Goal: Information Seeking & Learning: Learn about a topic

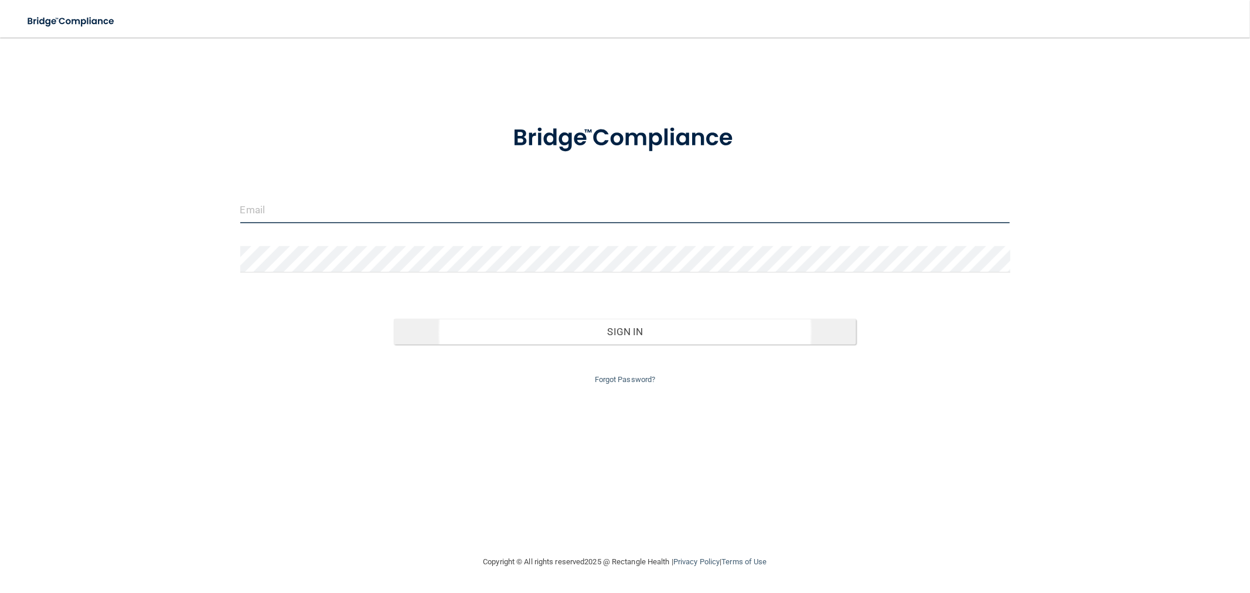
type input "[EMAIL_ADDRESS][DOMAIN_NAME]"
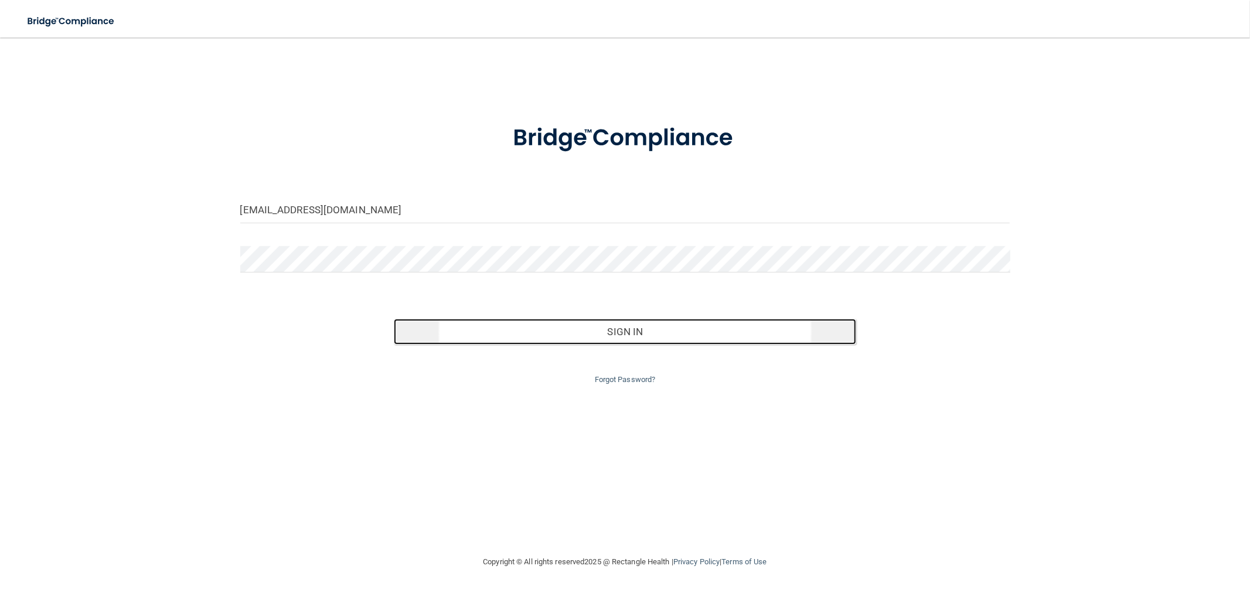
click at [600, 329] on button "Sign In" at bounding box center [625, 332] width 462 height 26
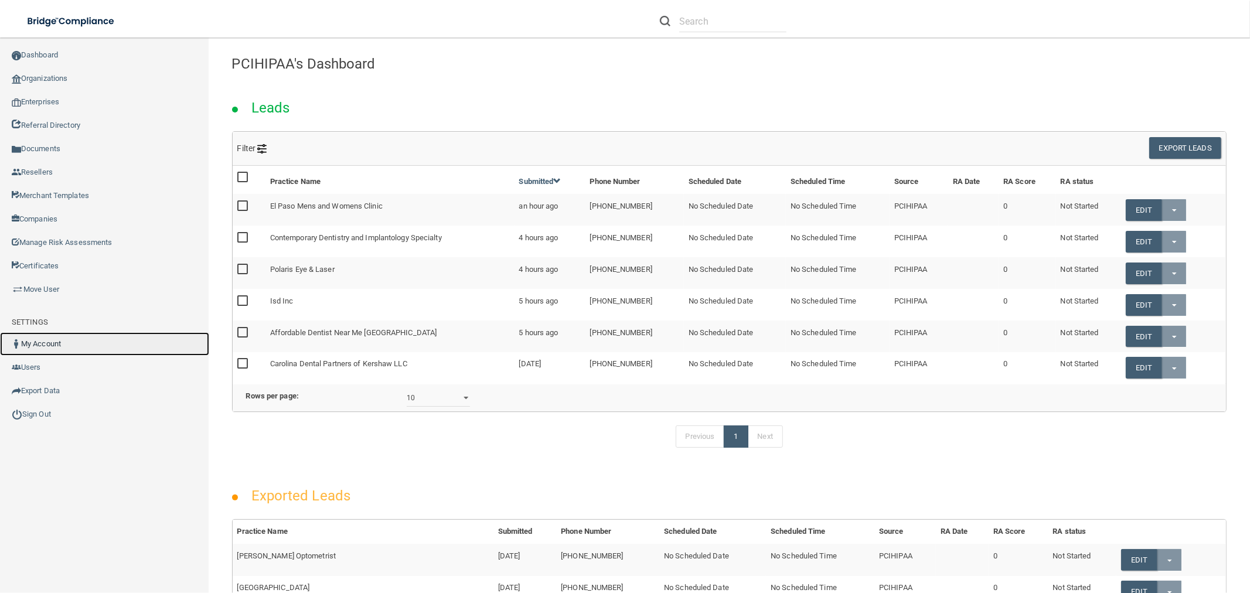
click at [90, 349] on link "My Account" at bounding box center [104, 343] width 209 height 23
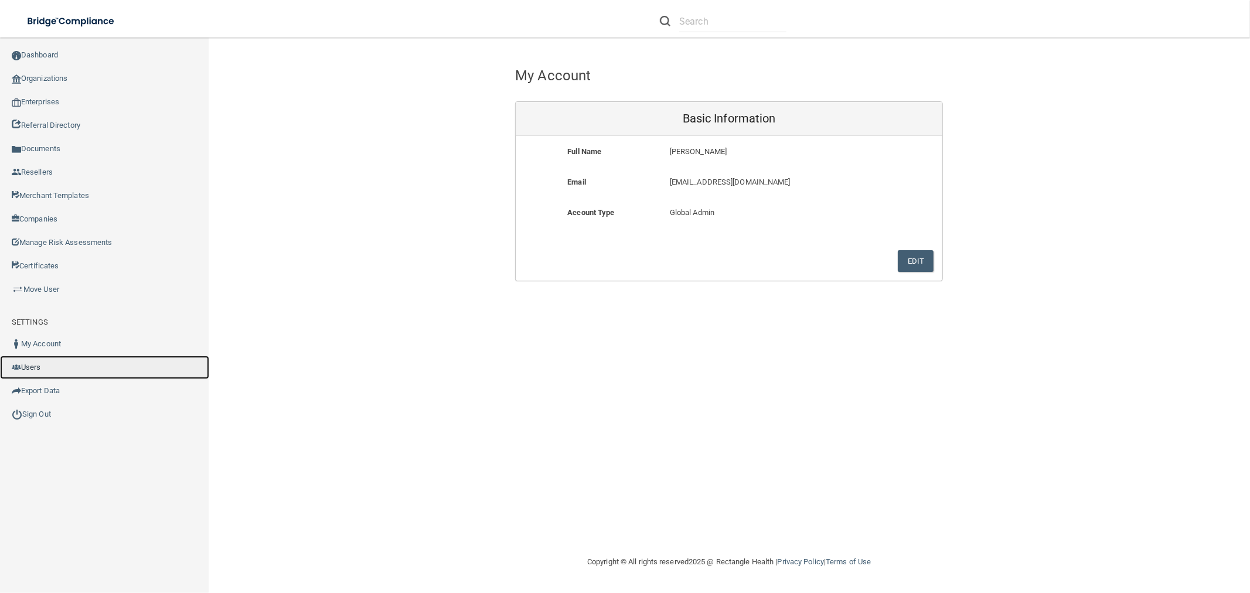
click at [63, 362] on link "Users" at bounding box center [104, 367] width 209 height 23
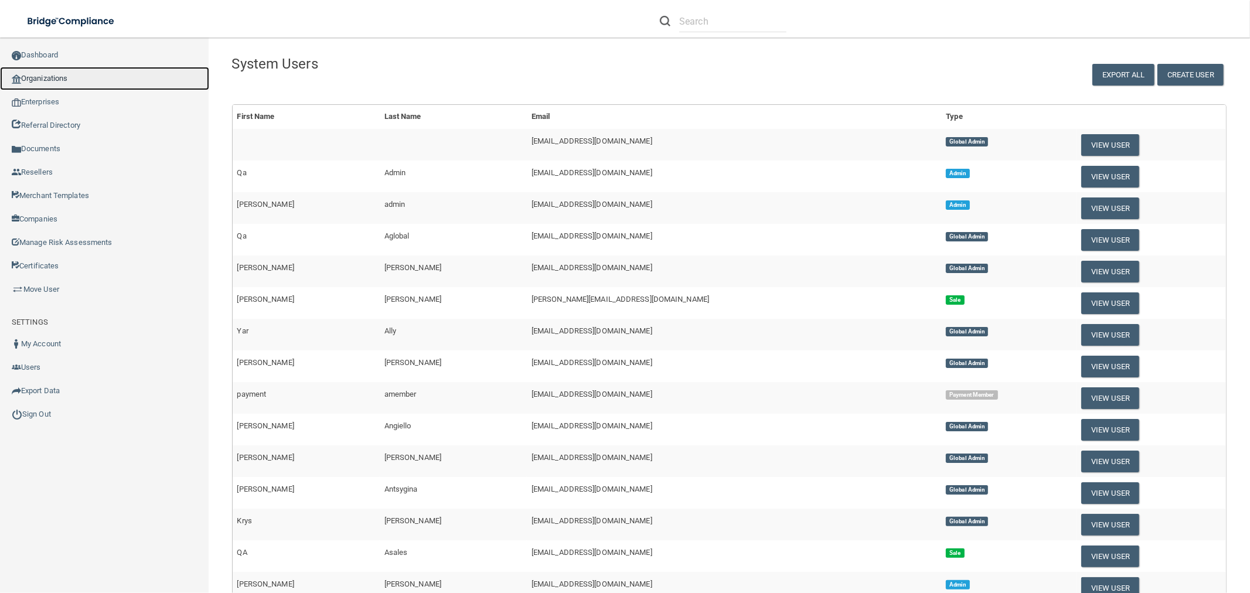
click at [49, 77] on link "Organizations" at bounding box center [104, 78] width 209 height 23
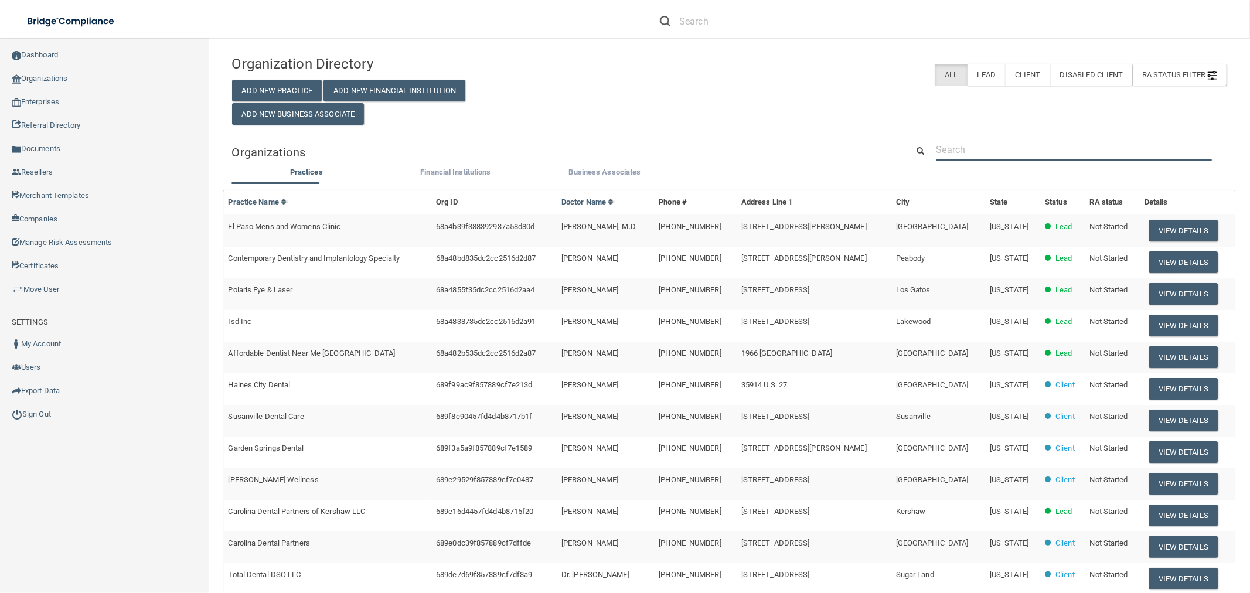
click at [965, 149] on input "text" at bounding box center [1074, 150] width 275 height 22
type input "test -"
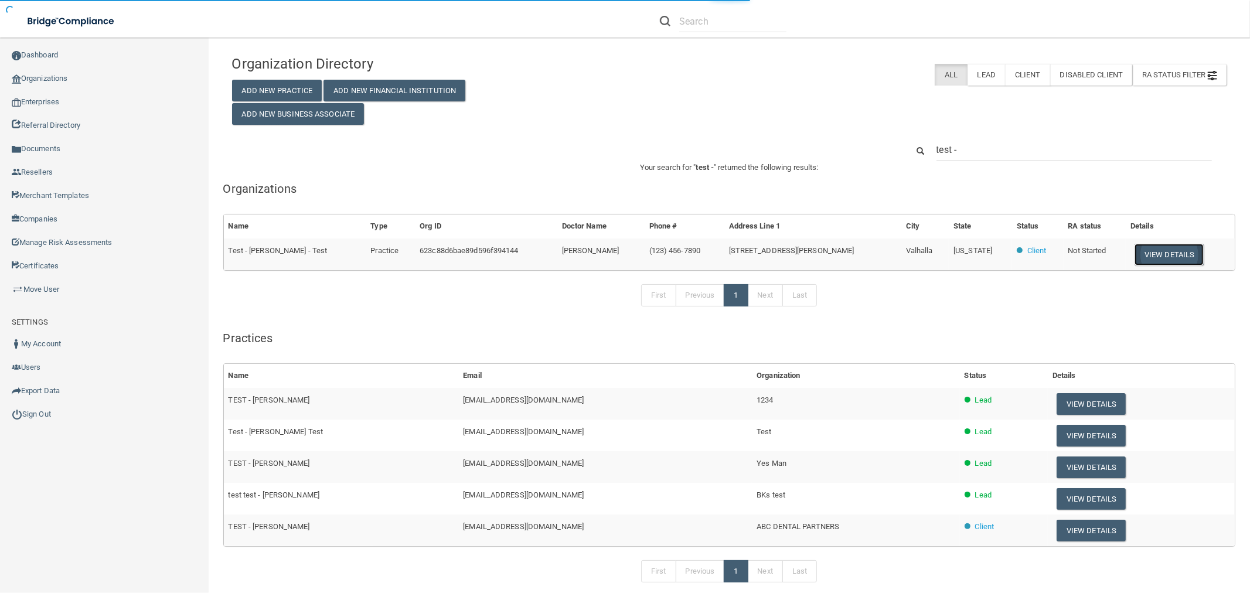
click at [1142, 250] on button "View Details" at bounding box center [1169, 255] width 69 height 22
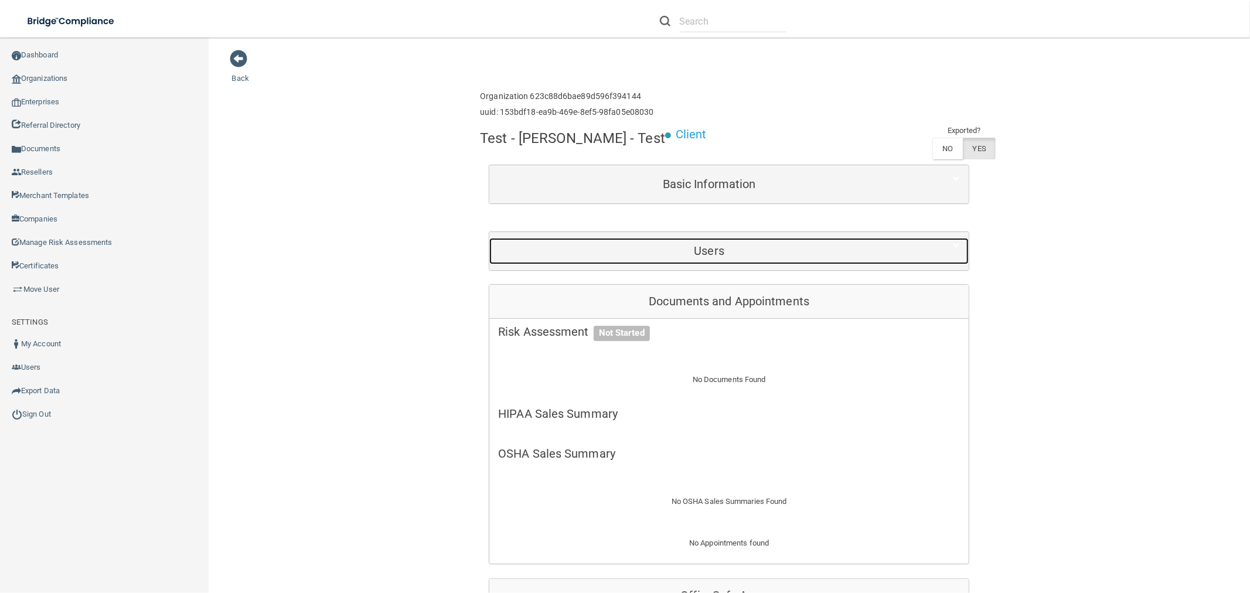
click at [736, 257] on h5 "Users" at bounding box center [709, 250] width 422 height 13
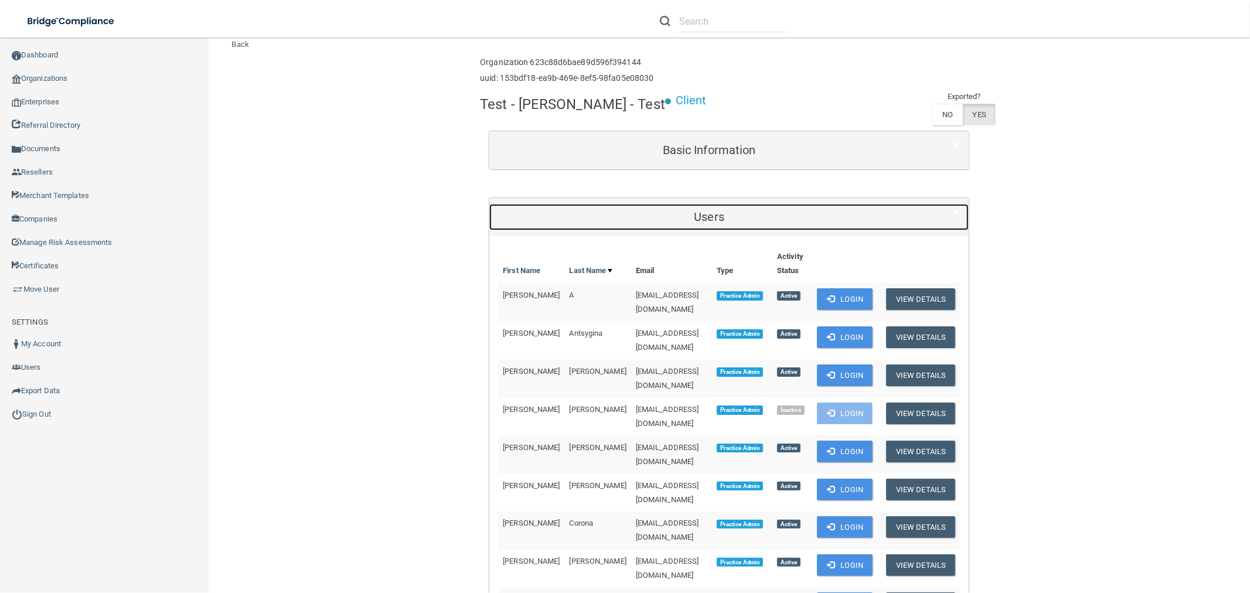
scroll to position [65, 0]
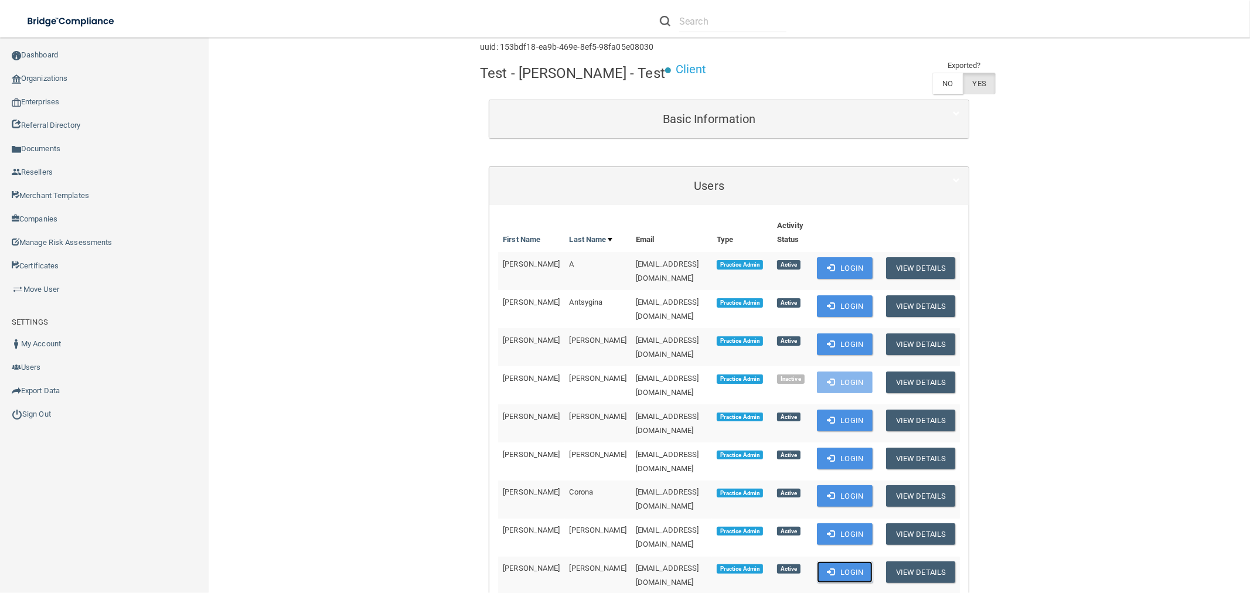
click at [842, 561] on button "Login" at bounding box center [845, 572] width 56 height 22
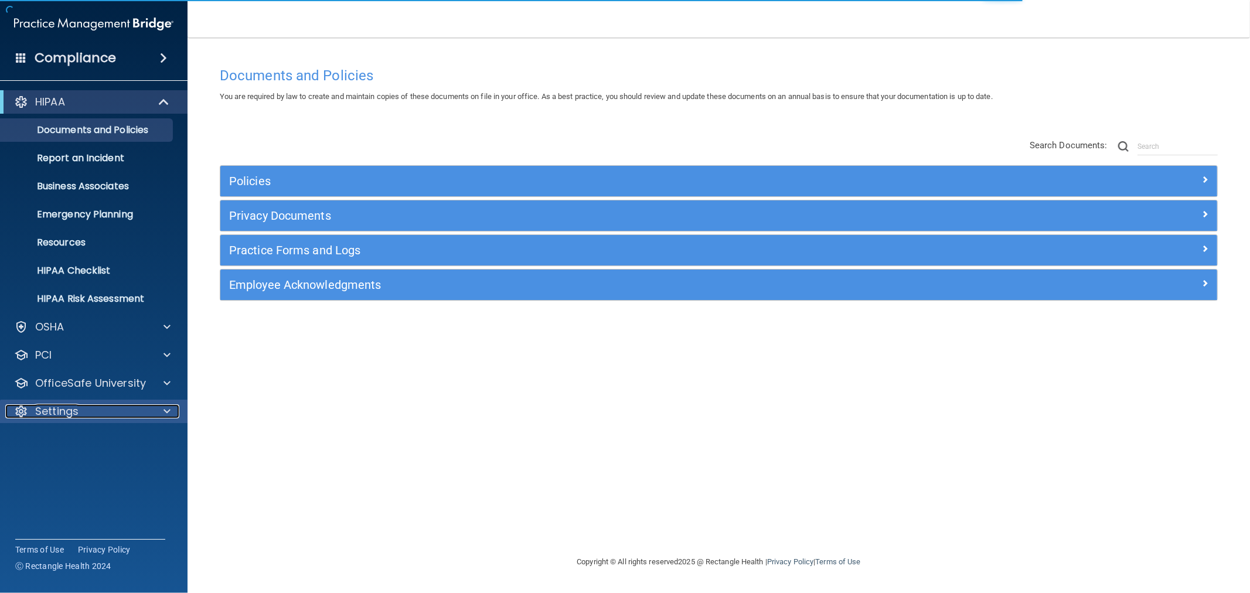
click at [84, 414] on div "Settings" at bounding box center [77, 411] width 145 height 14
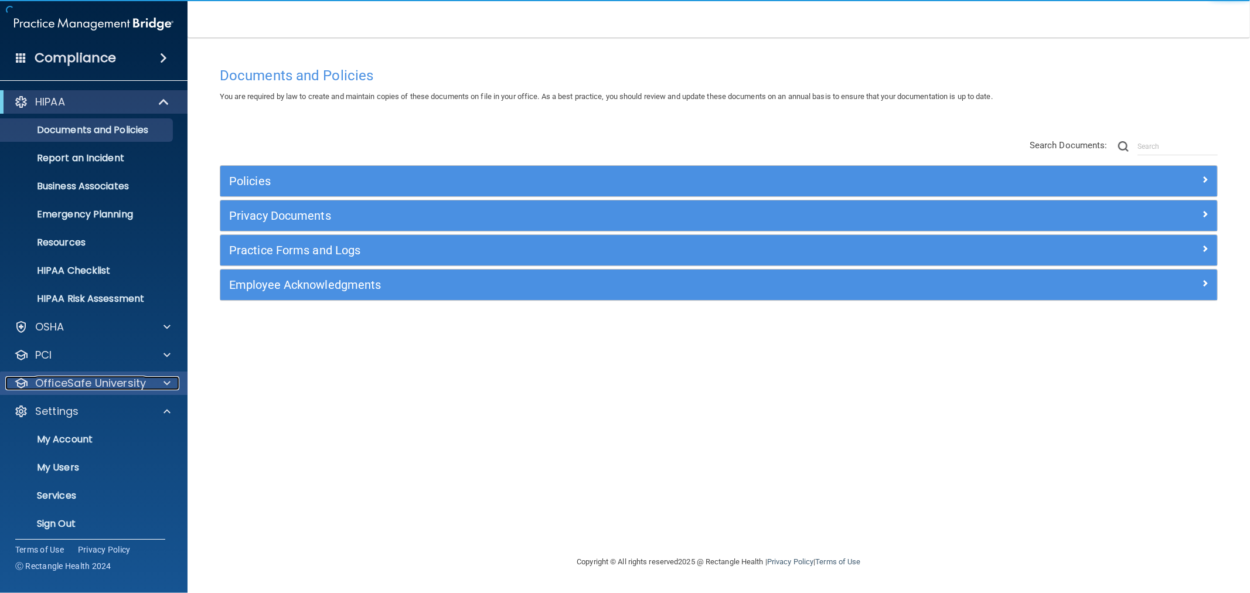
click at [90, 382] on p "OfficeSafe University" at bounding box center [90, 383] width 111 height 14
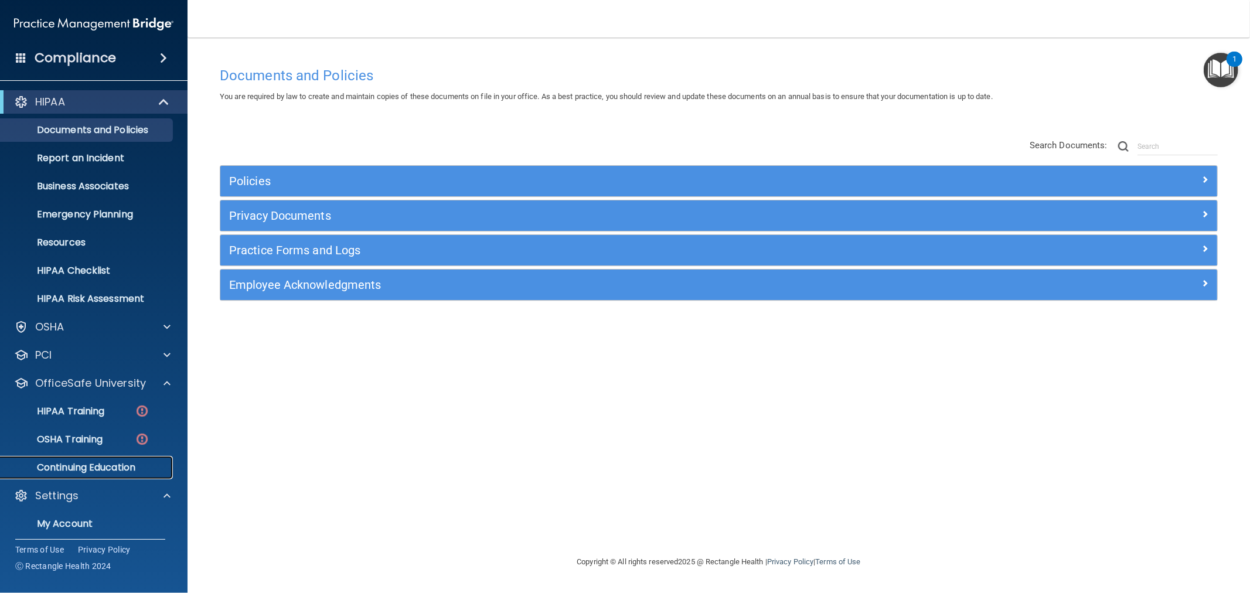
click at [84, 467] on p "Continuing Education" at bounding box center [88, 468] width 160 height 12
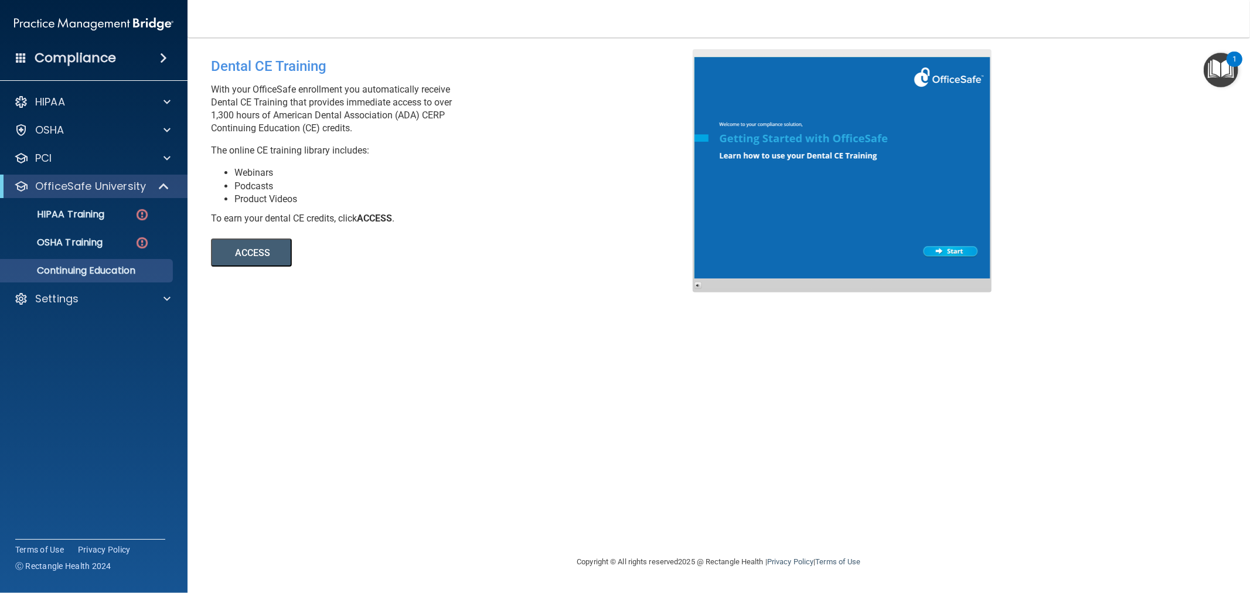
click at [246, 244] on button "ACCESS" at bounding box center [251, 253] width 81 height 28
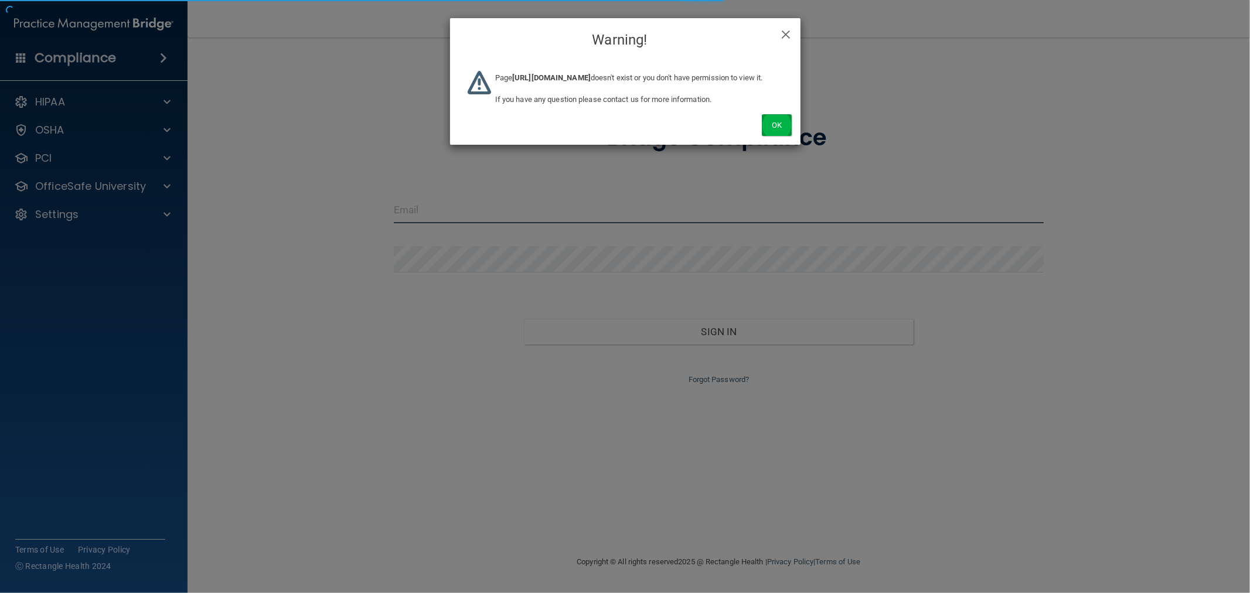
type input "mfennell@rectanglehealth.com"
click at [774, 136] on button "Ok" at bounding box center [776, 125] width 29 height 22
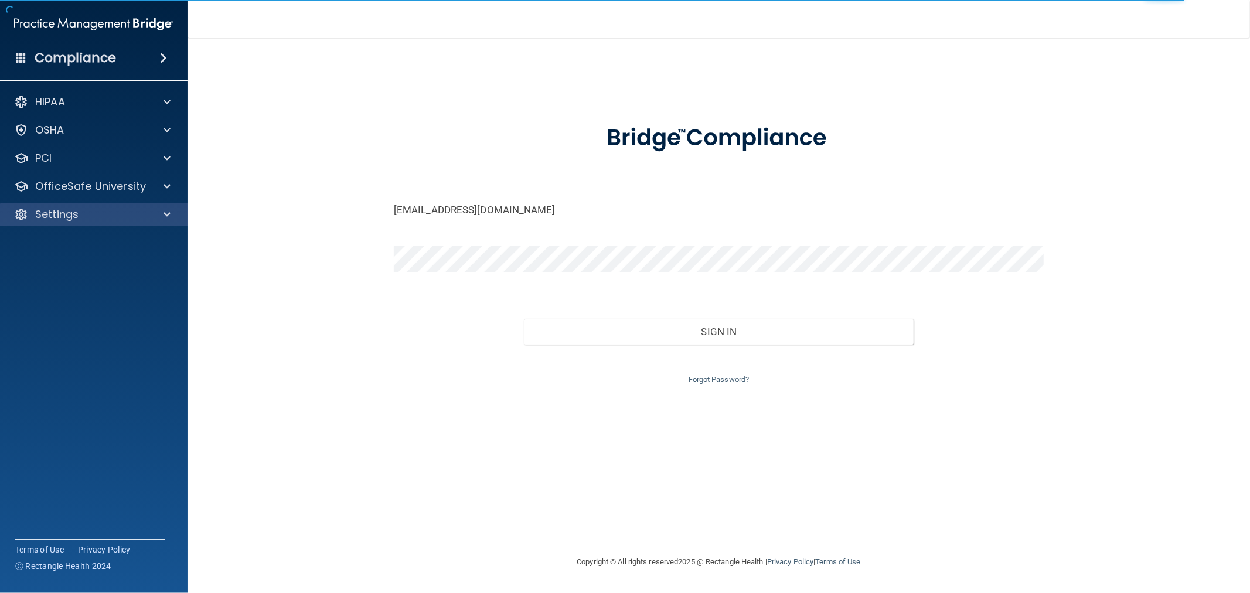
click at [75, 224] on div "Settings" at bounding box center [94, 214] width 188 height 23
click at [153, 213] on div at bounding box center [165, 214] width 29 height 14
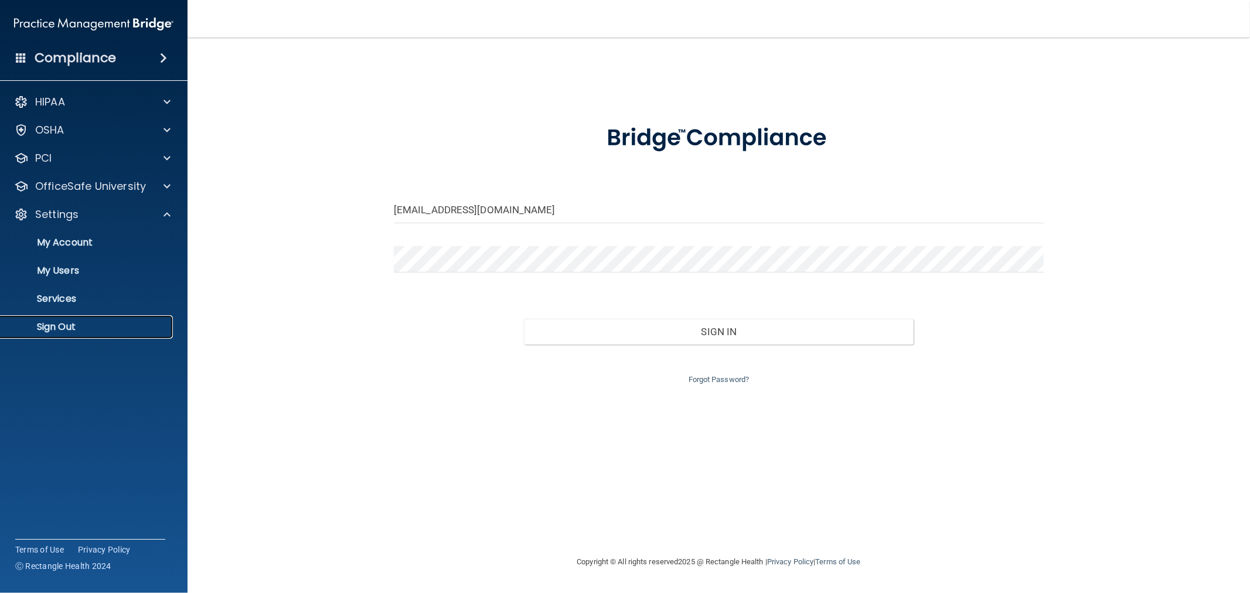
click at [71, 326] on p "Sign Out" at bounding box center [88, 327] width 160 height 12
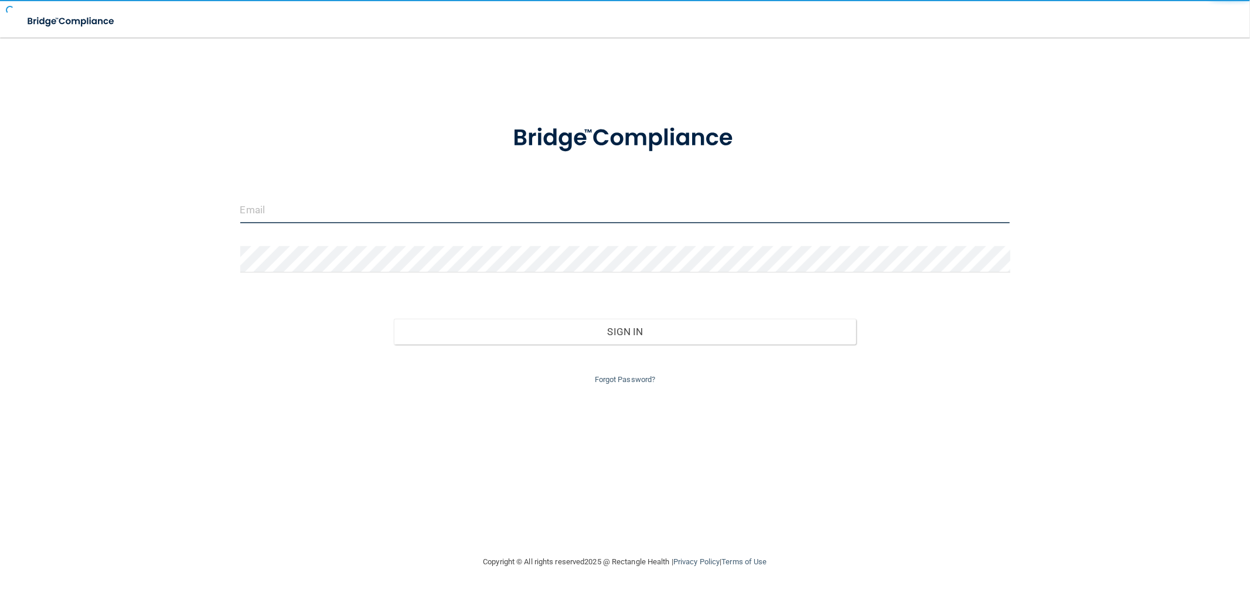
type input "mfennell@rectanglehealth.com"
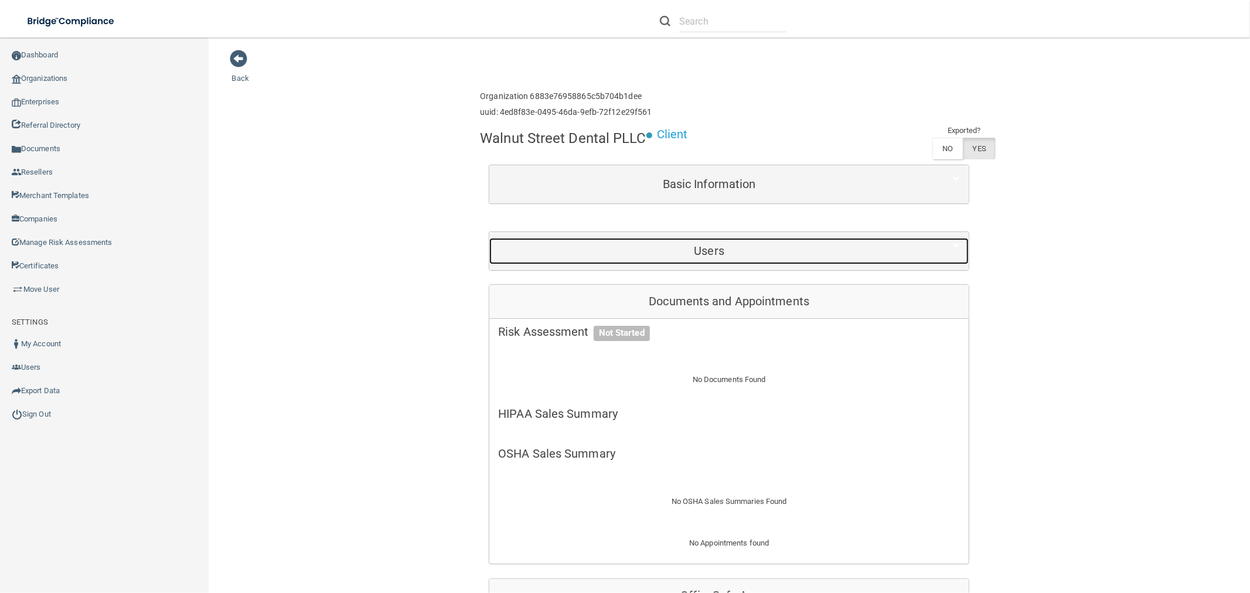
click at [740, 241] on div "Users" at bounding box center [709, 251] width 440 height 26
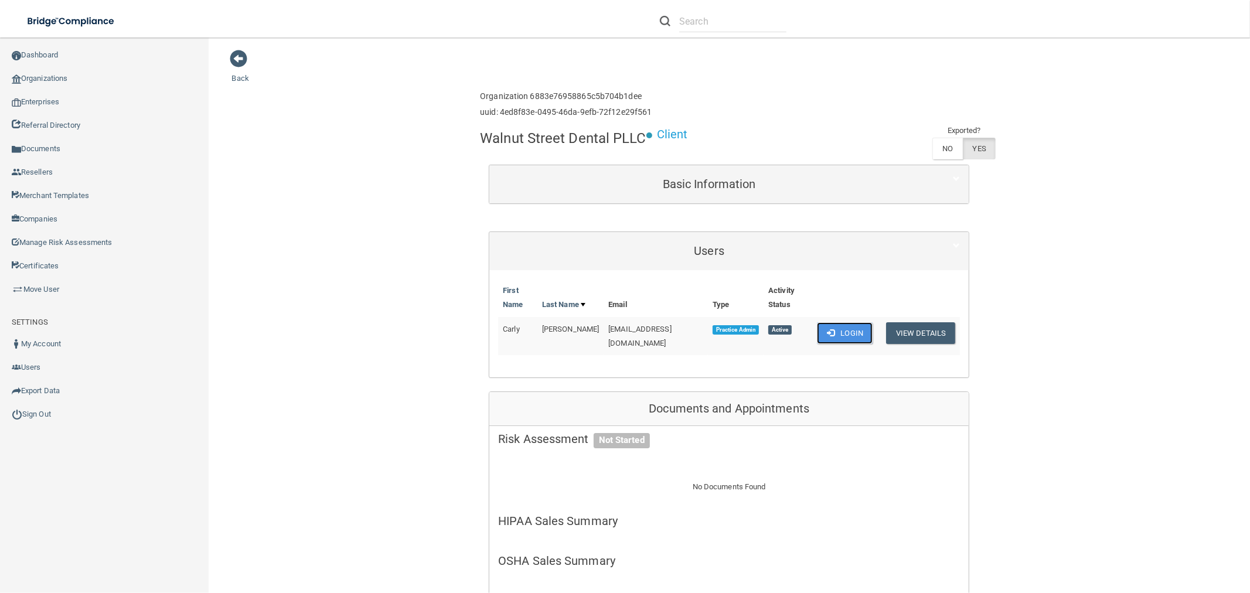
click at [830, 324] on button "Login" at bounding box center [845, 333] width 56 height 22
drag, startPoint x: 605, startPoint y: 314, endPoint x: 669, endPoint y: 318, distance: 64.6
click at [669, 318] on td "walntdds@hbci.com" at bounding box center [656, 336] width 104 height 38
copy span "walntdds@hbci.com"
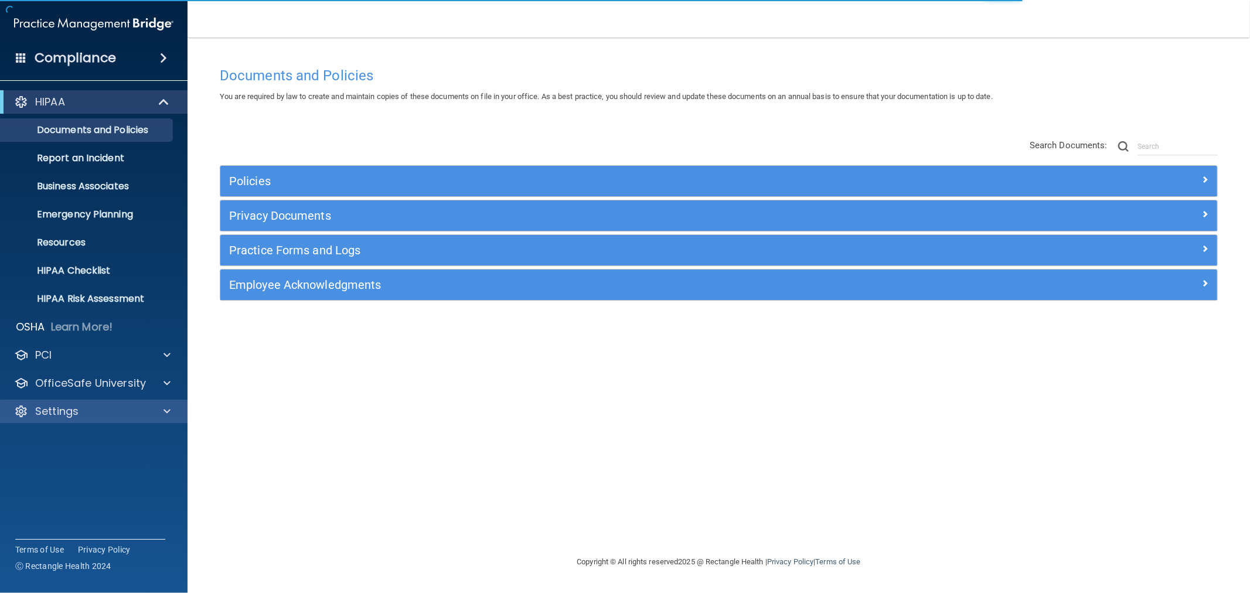
click at [67, 422] on div "Settings" at bounding box center [94, 411] width 188 height 23
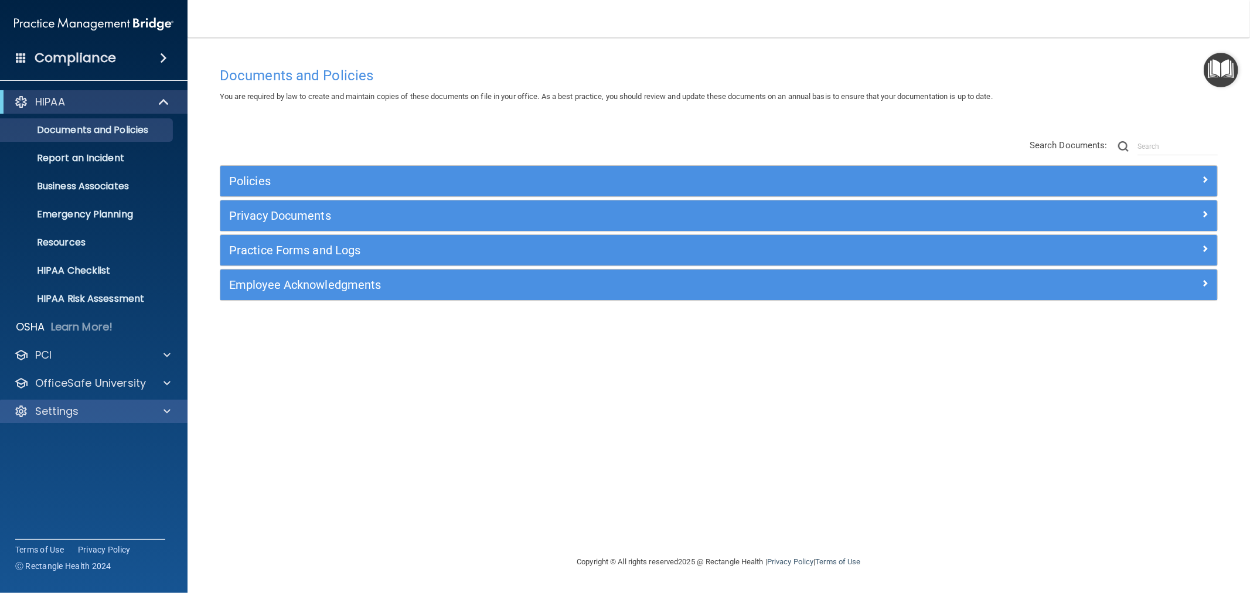
click at [118, 400] on div "Settings" at bounding box center [94, 411] width 188 height 23
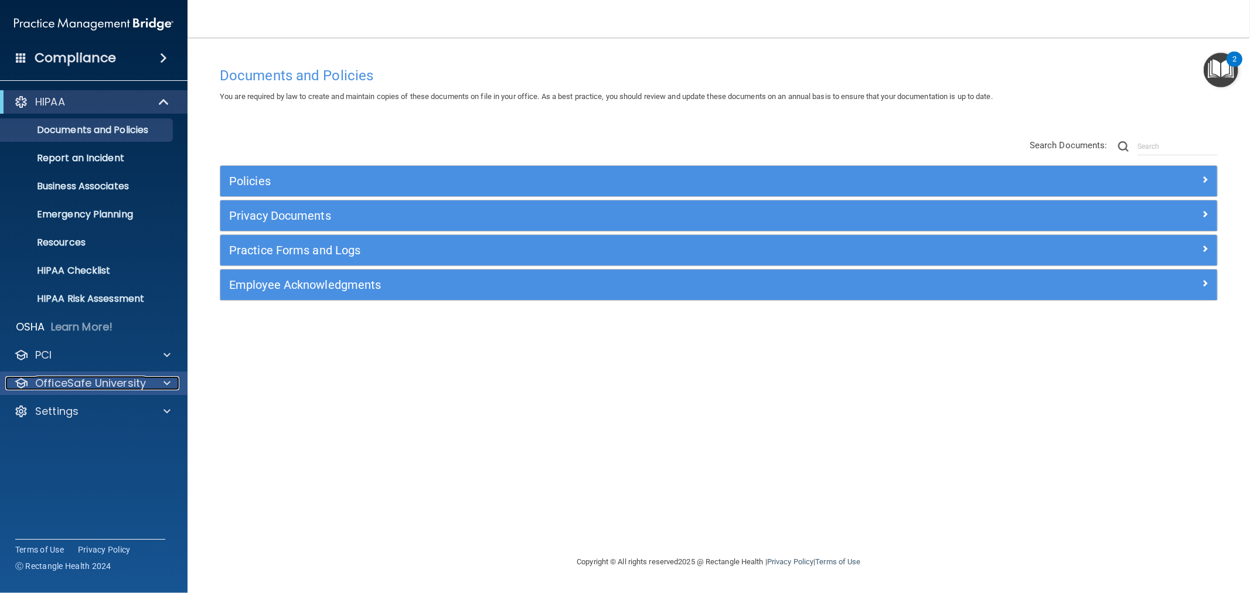
click at [110, 385] on p "OfficeSafe University" at bounding box center [90, 383] width 111 height 14
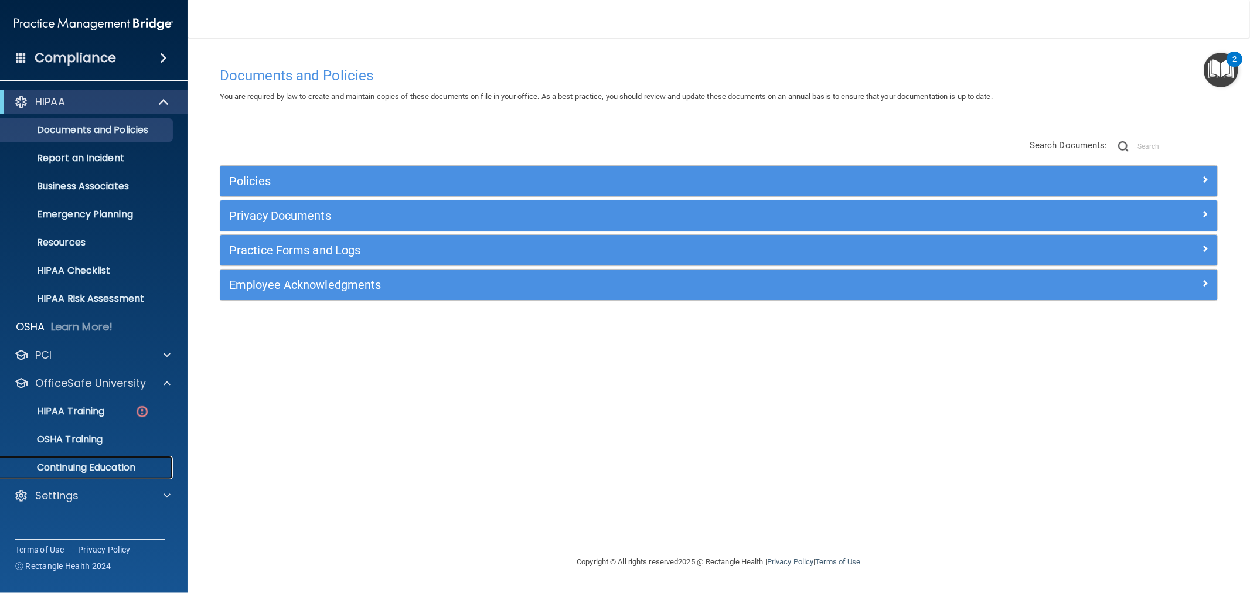
click at [80, 465] on p "Continuing Education" at bounding box center [88, 468] width 160 height 12
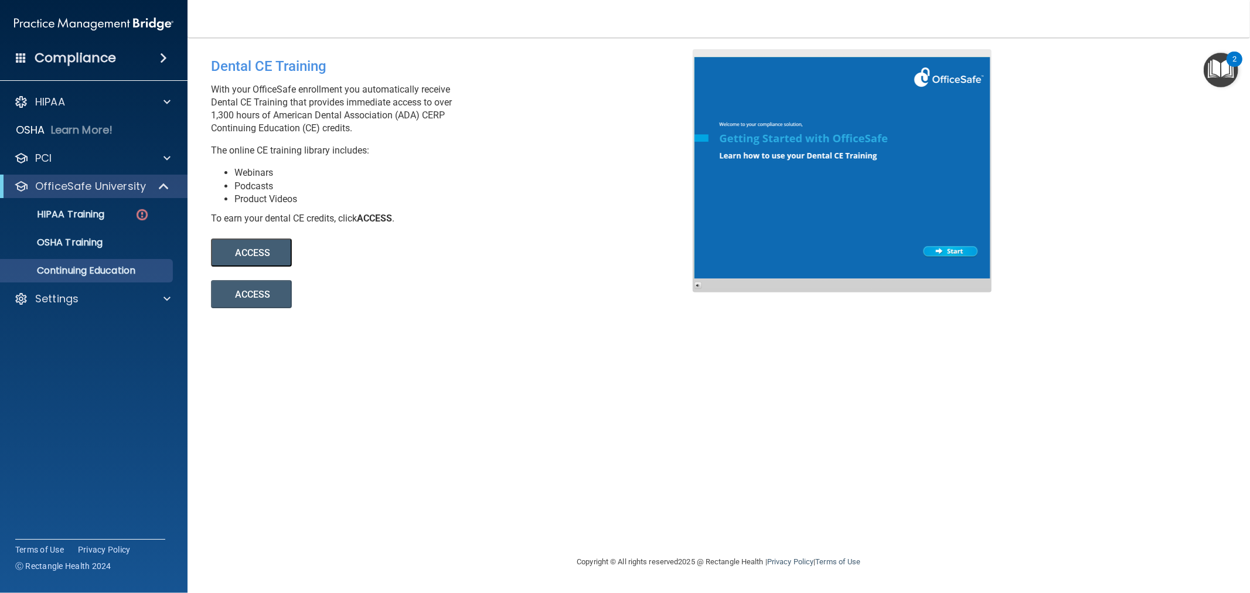
click at [268, 262] on button "ACCESS" at bounding box center [251, 253] width 81 height 28
click at [243, 258] on button "ACCESS" at bounding box center [251, 253] width 81 height 28
